Goal: Information Seeking & Learning: Check status

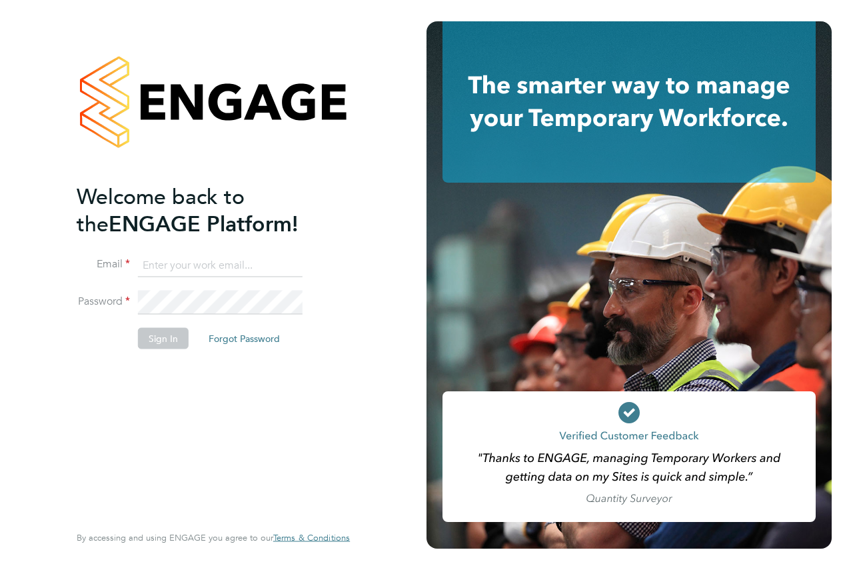
type input "[PERSON_NAME][EMAIL_ADDRESS][DOMAIN_NAME]"
click at [148, 342] on button "Sign In" at bounding box center [163, 337] width 51 height 21
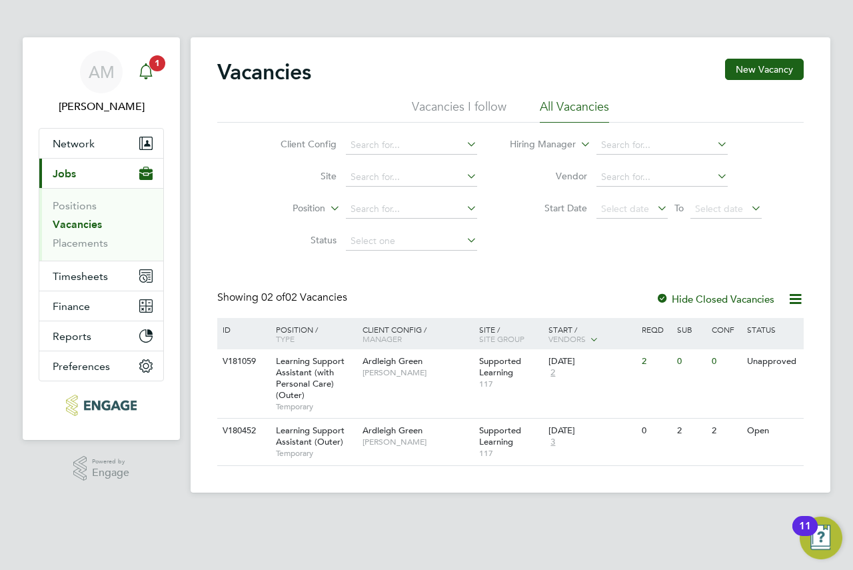
click at [143, 77] on icon "Main navigation" at bounding box center [145, 69] width 13 height 13
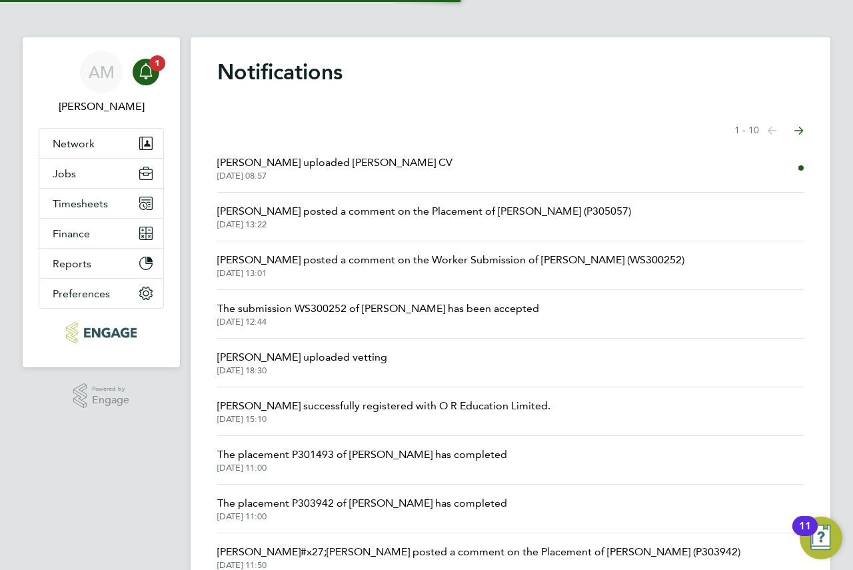
click at [339, 165] on span "[PERSON_NAME] uploaded [PERSON_NAME] CV" at bounding box center [334, 163] width 235 height 16
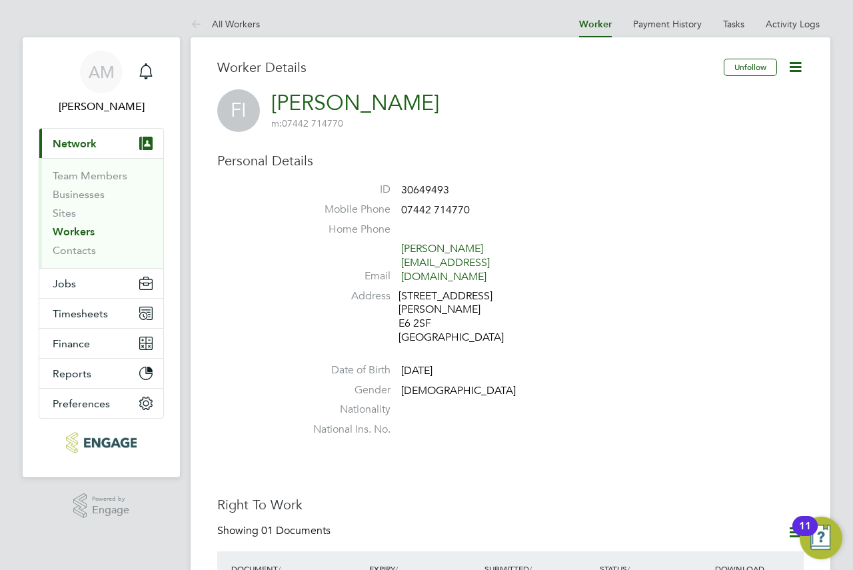
drag, startPoint x: 652, startPoint y: 303, endPoint x: 690, endPoint y: 333, distance: 48.5
